Goal: Information Seeking & Learning: Learn about a topic

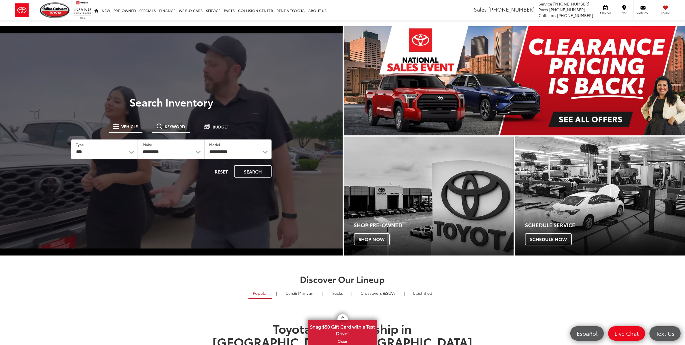
click at [182, 124] on span "Keyword" at bounding box center [175, 126] width 20 height 4
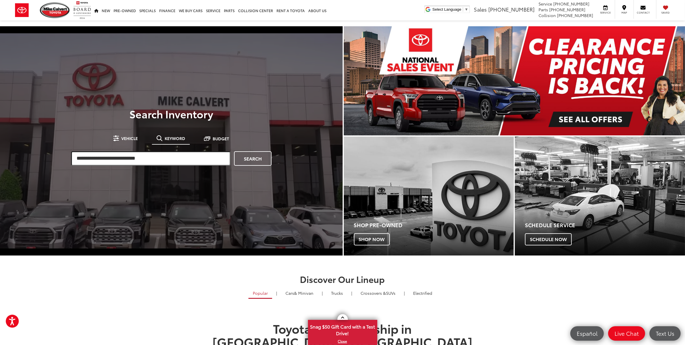
click at [162, 159] on input "search" at bounding box center [150, 158] width 159 height 14
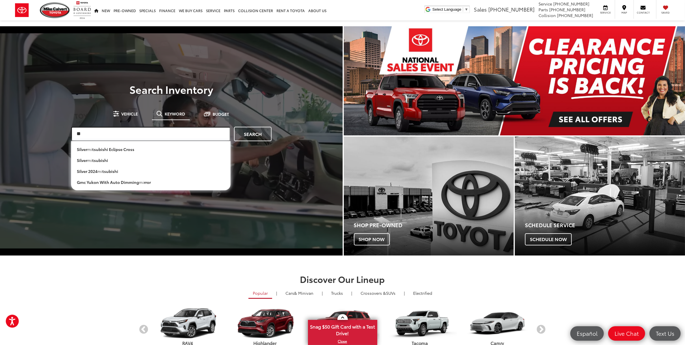
type input "*"
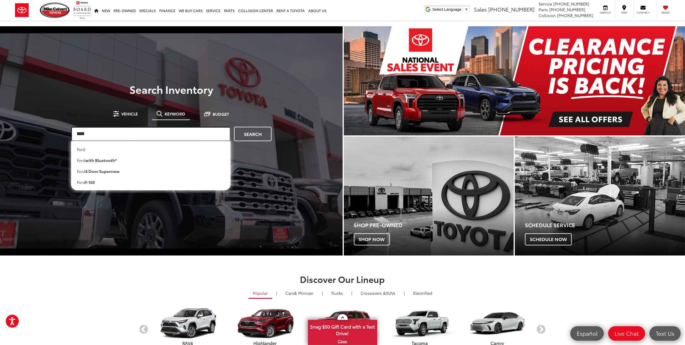
type input "****"
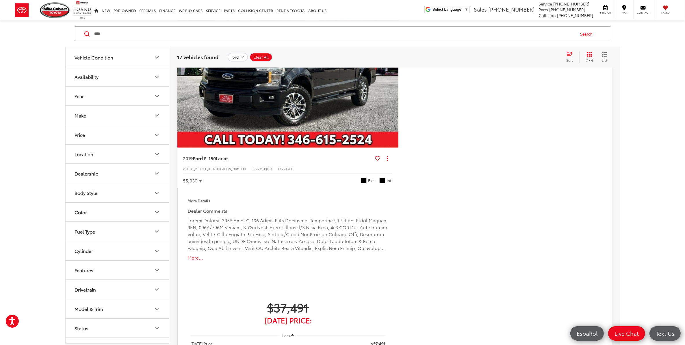
scroll to position [2763, 0]
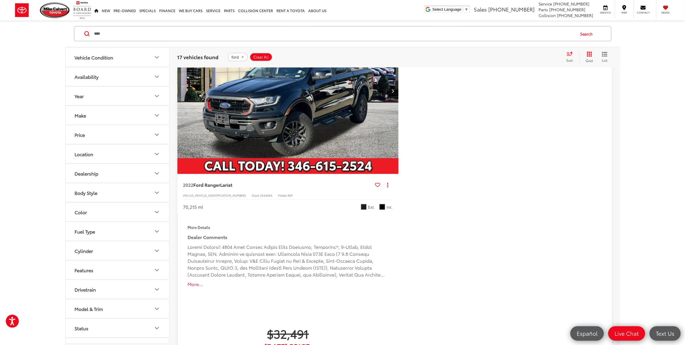
scroll to position [963, 0]
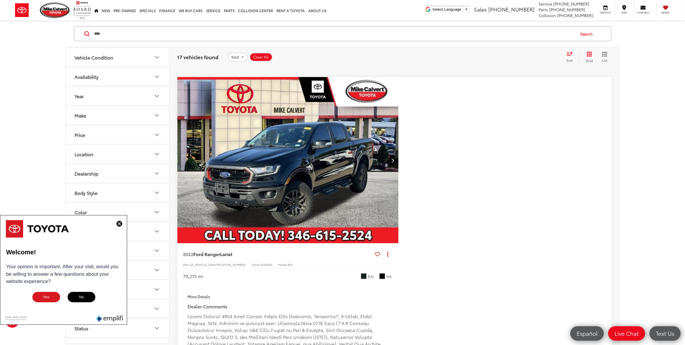
click at [120, 222] on img at bounding box center [119, 224] width 6 height 6
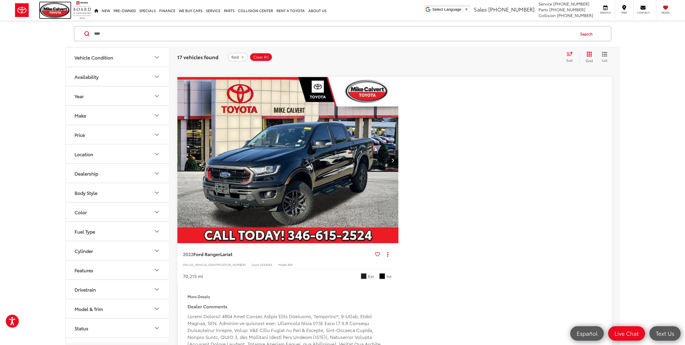
click at [67, 11] on img at bounding box center [55, 10] width 31 height 16
